Goal: Task Accomplishment & Management: Manage account settings

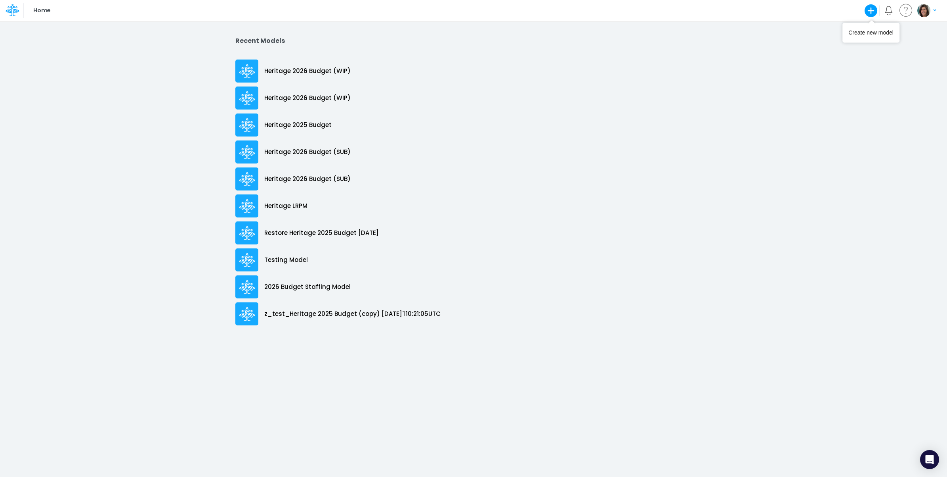
click at [934, 9] on icon "button" at bounding box center [935, 10] width 3 height 5
click at [885, 71] on button "Log out" at bounding box center [894, 65] width 85 height 12
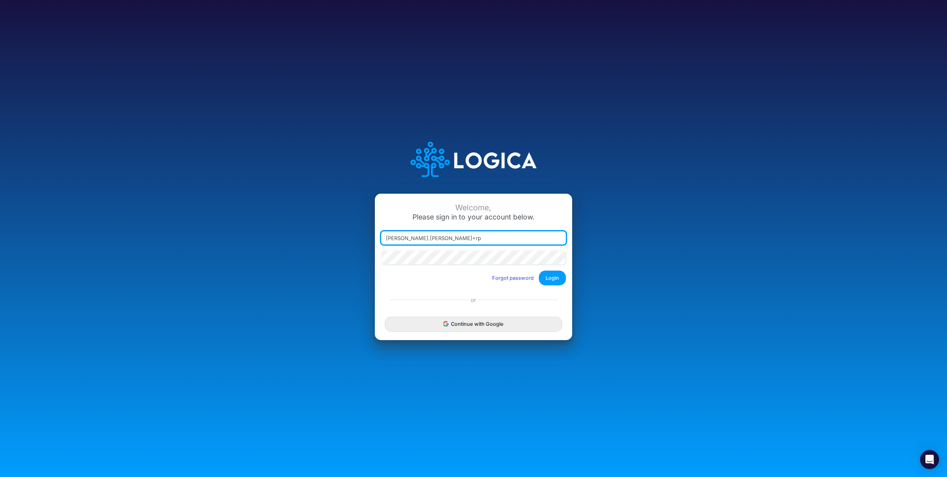
type input "[PERSON_NAME][EMAIL_ADDRESS][PERSON_NAME][DOMAIN_NAME]"
drag, startPoint x: 557, startPoint y: 275, endPoint x: 561, endPoint y: 276, distance: 4.4
click at [557, 276] on button "Login" at bounding box center [552, 277] width 27 height 15
